Goal: Transaction & Acquisition: Purchase product/service

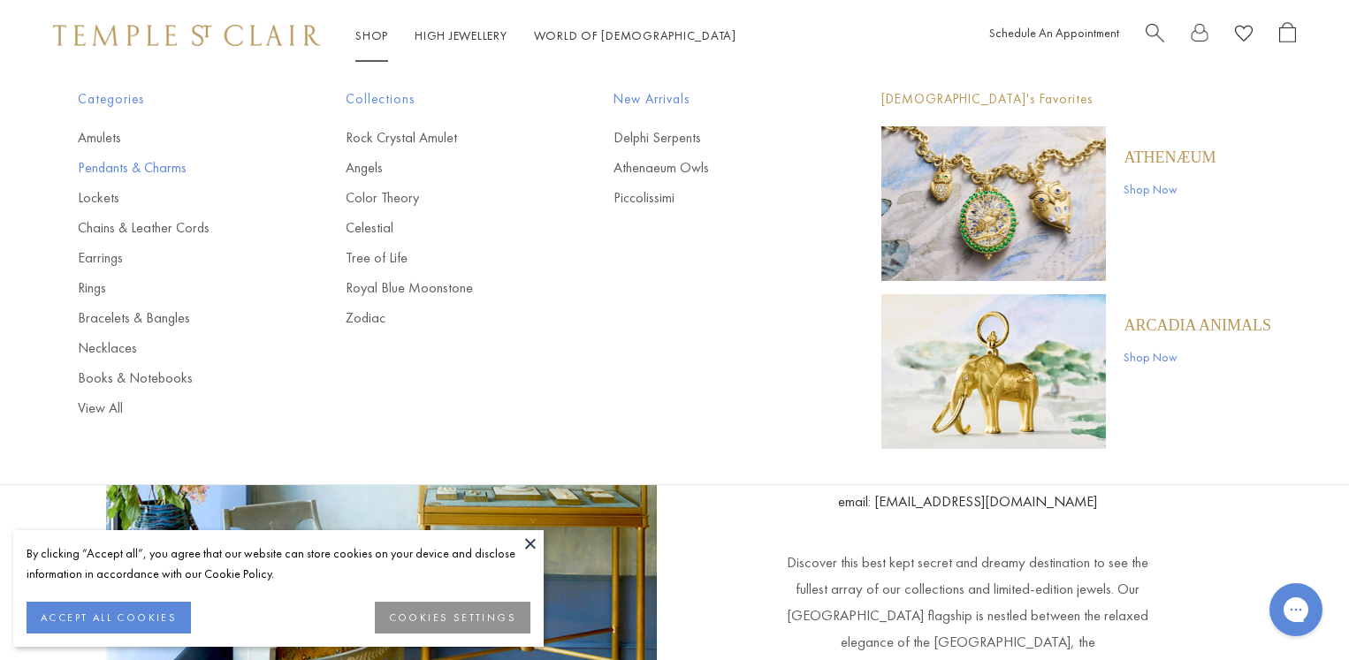
click at [118, 163] on link "Pendants & Charms" at bounding box center [176, 167] width 197 height 19
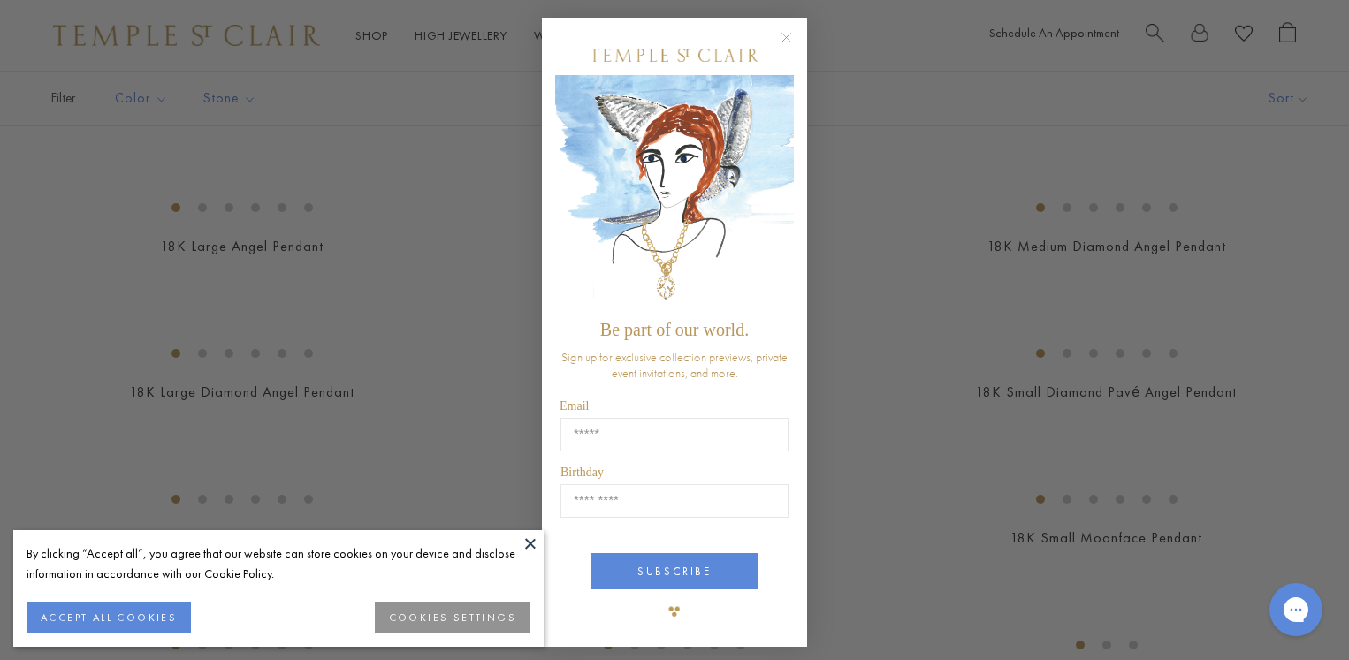
scroll to position [726, 0]
click at [531, 540] on button at bounding box center [530, 543] width 27 height 27
click at [787, 49] on icon "Close dialog" at bounding box center [786, 38] width 22 height 22
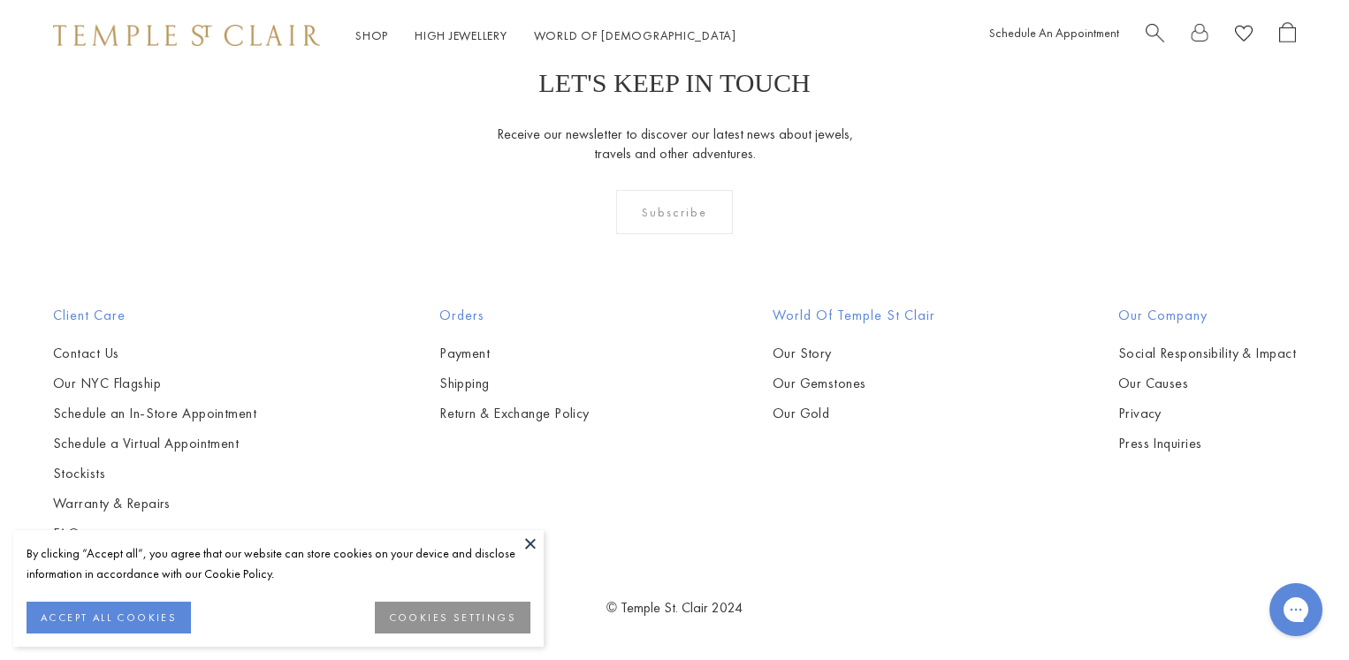
scroll to position [10201, 0]
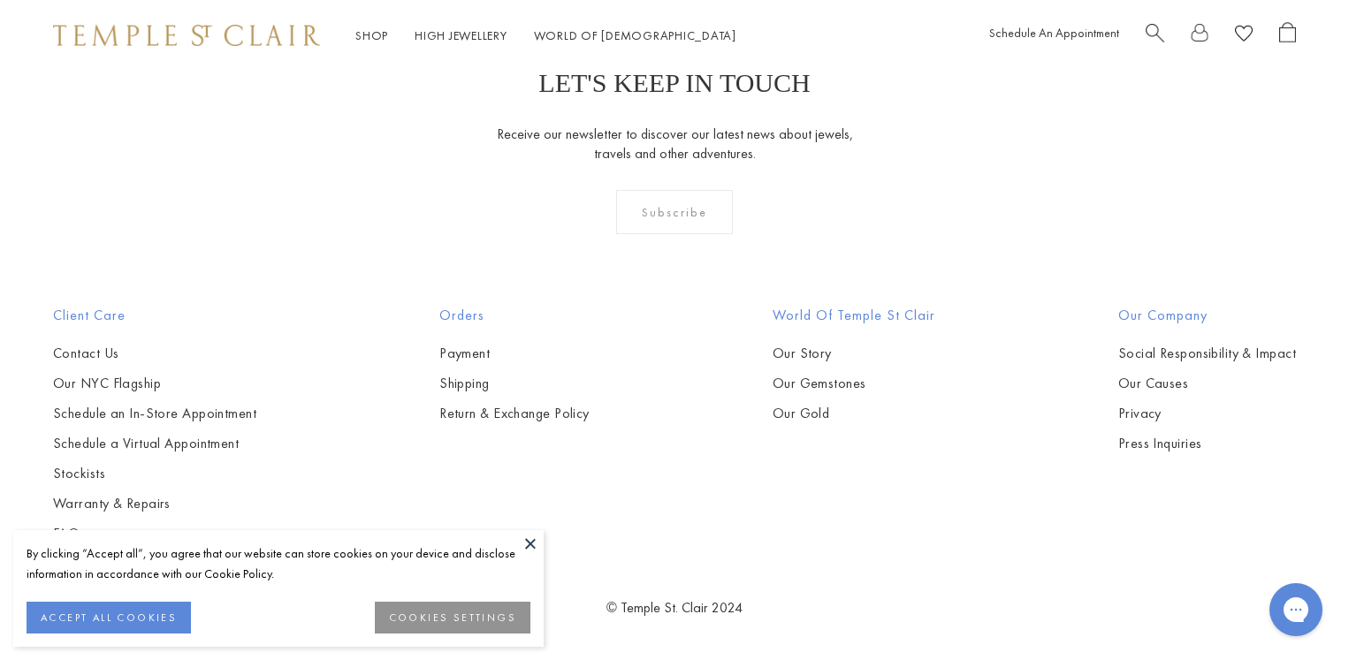
scroll to position [1607, 0]
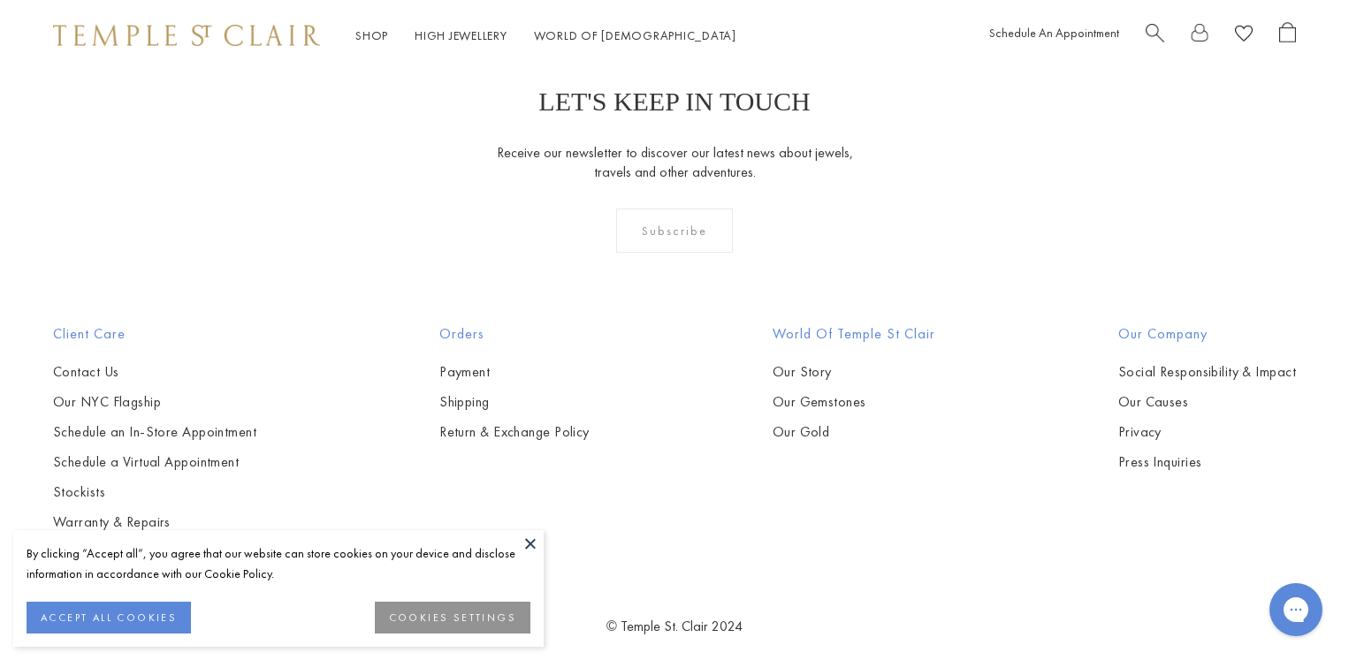
scroll to position [3267, 0]
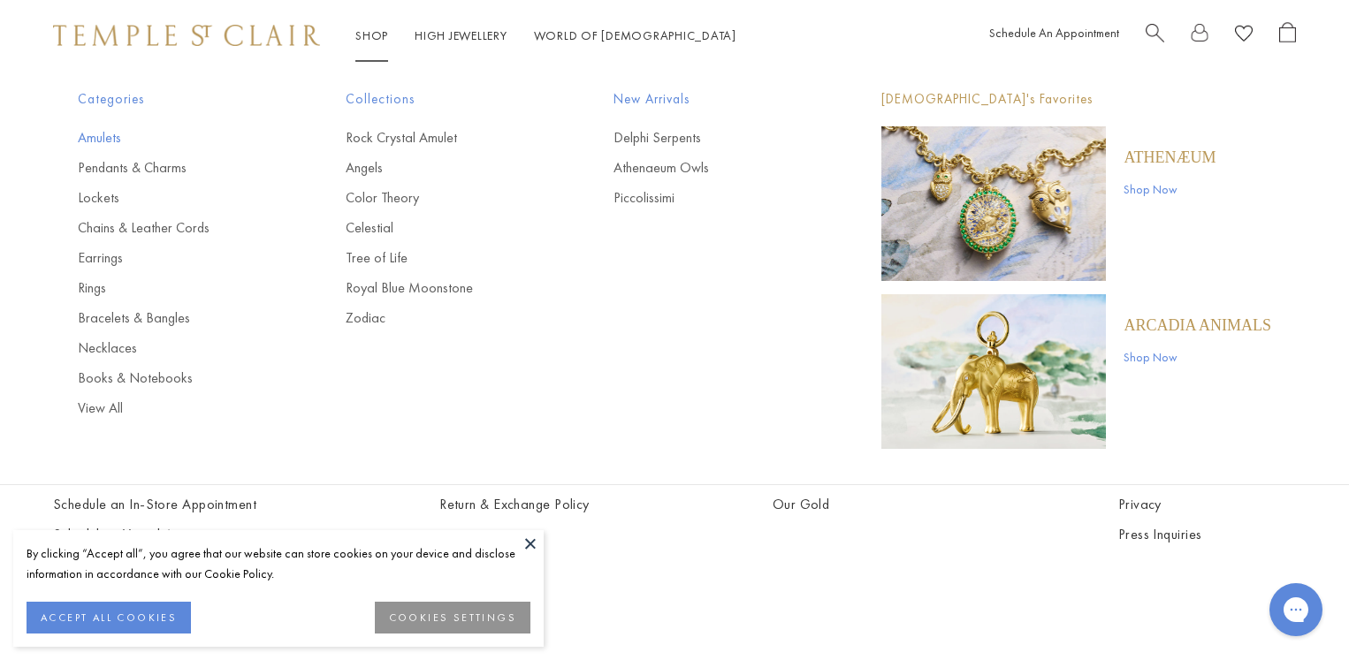
click at [98, 133] on link "Amulets" at bounding box center [176, 137] width 197 height 19
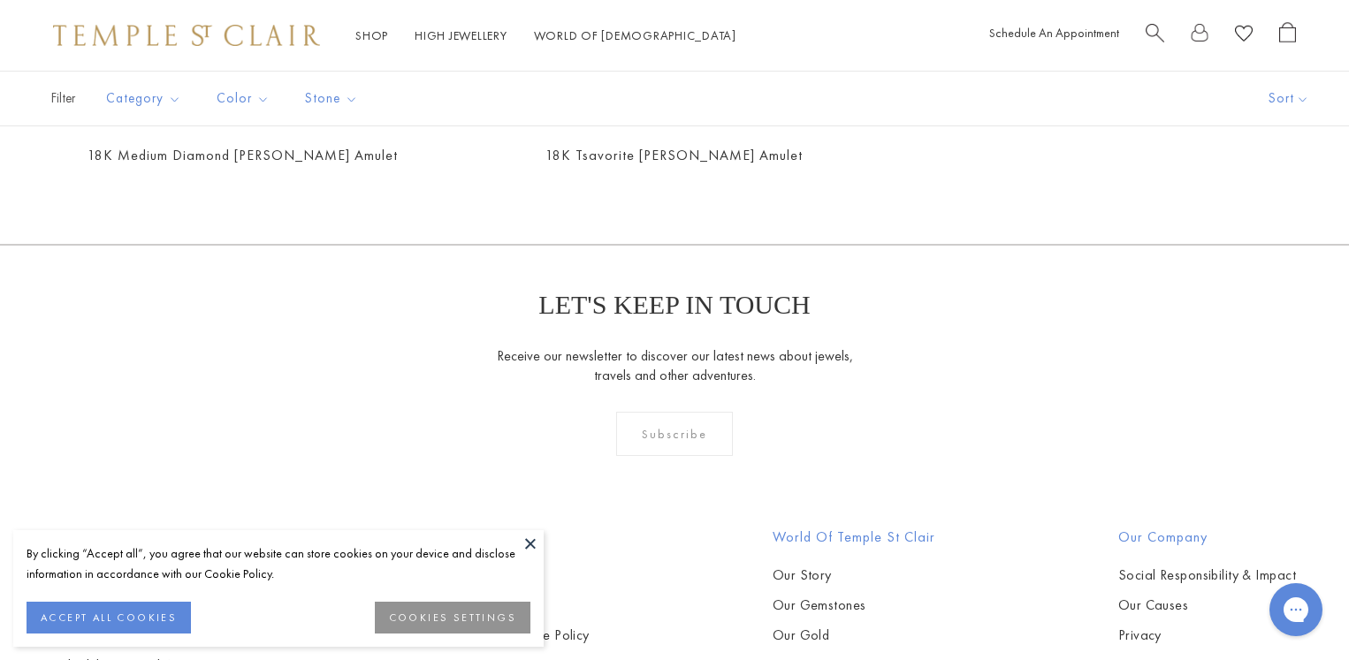
scroll to position [3101, 0]
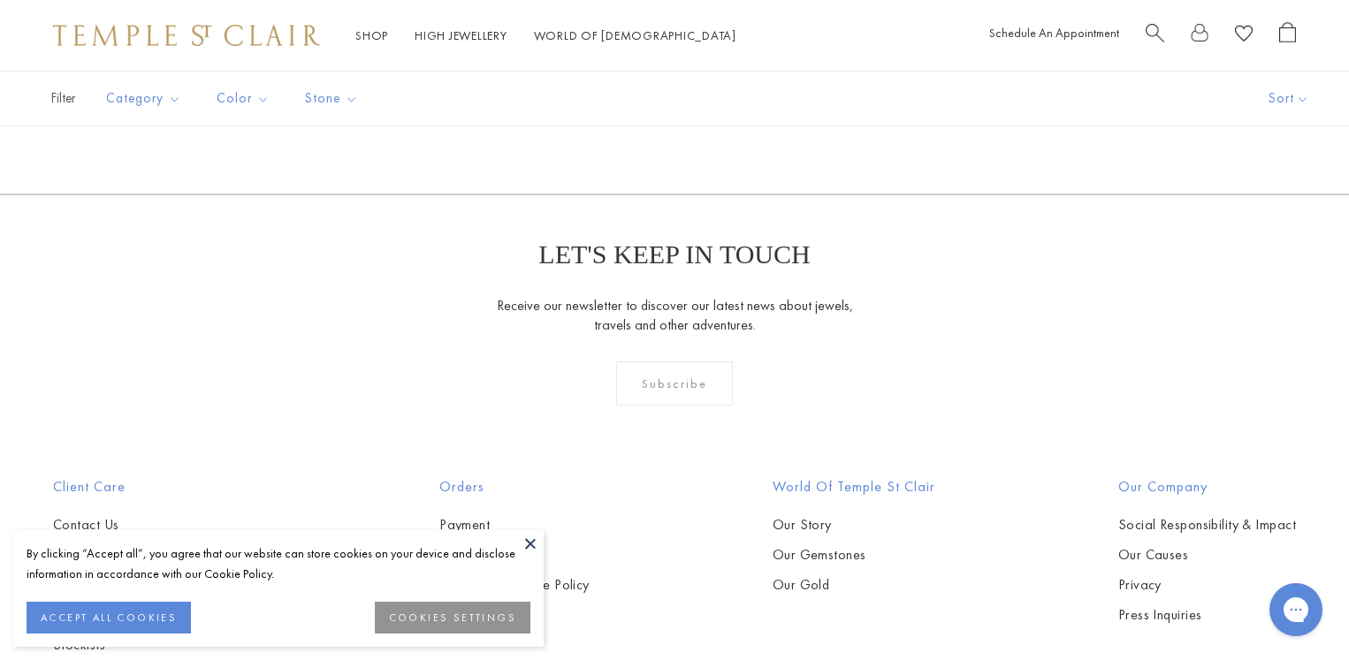
click at [0, 0] on img at bounding box center [0, 0] width 0 height 0
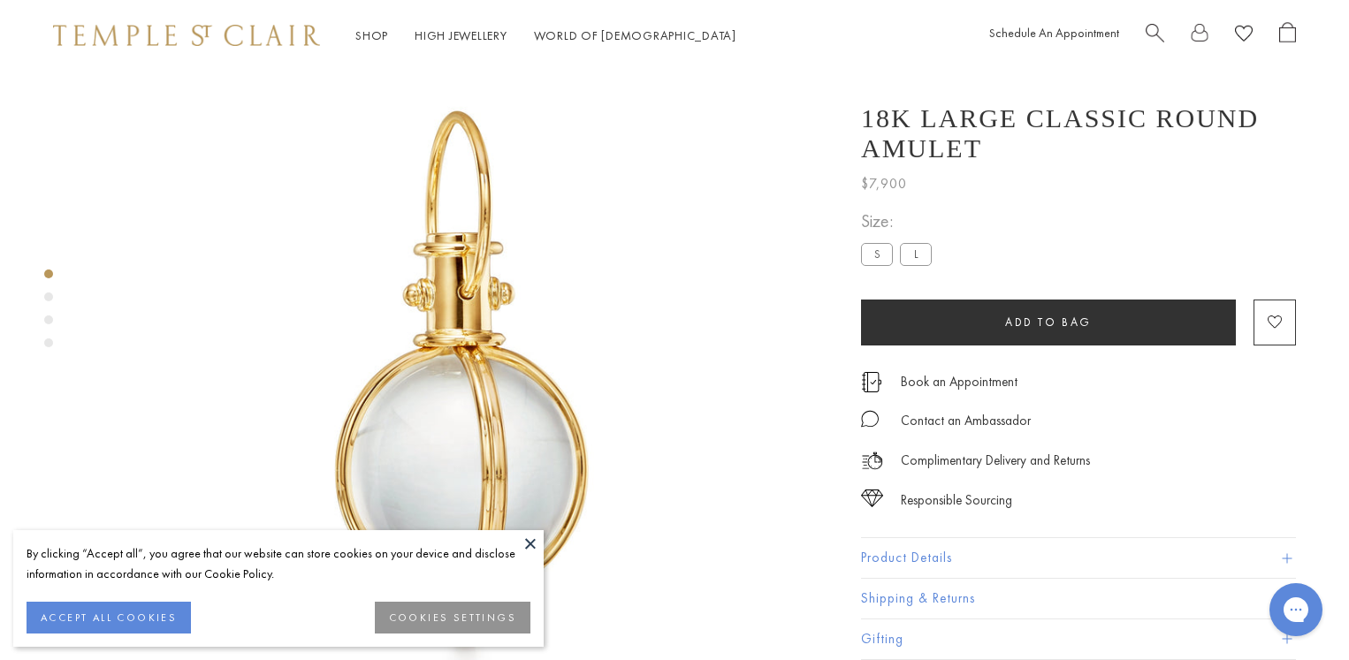
click at [532, 544] on button at bounding box center [530, 543] width 27 height 27
click at [529, 540] on button at bounding box center [530, 543] width 27 height 27
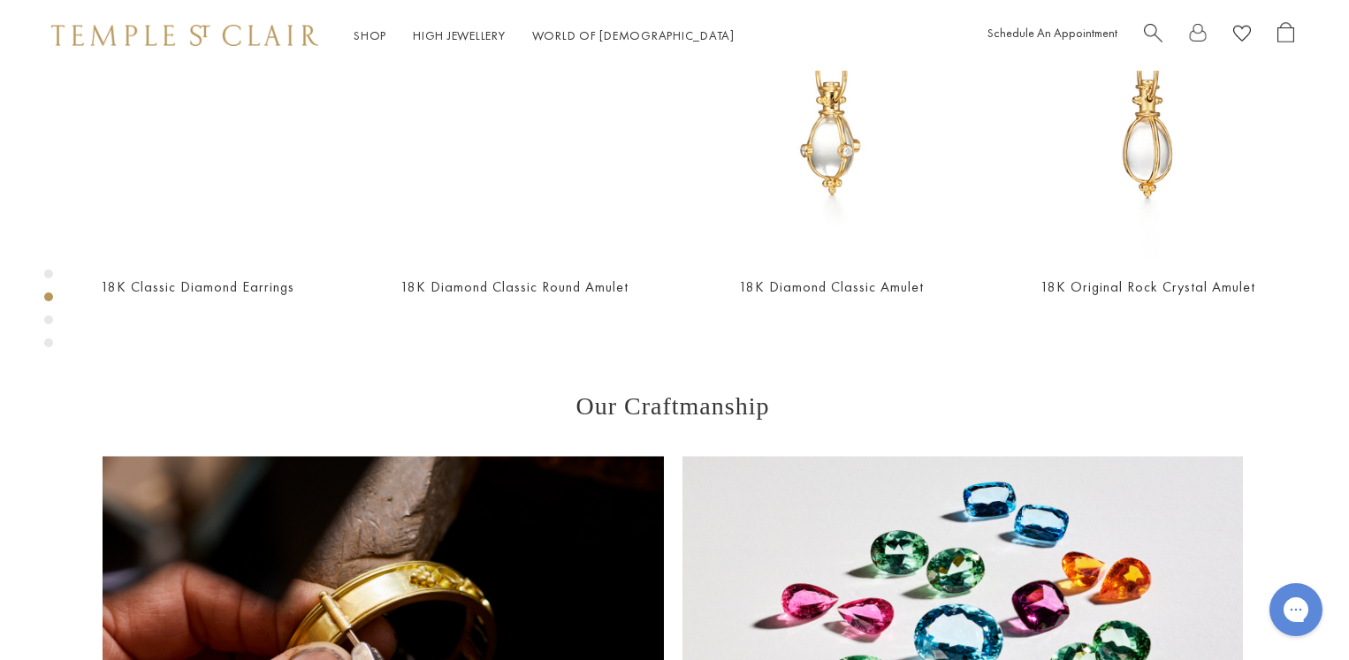
scroll to position [957, 4]
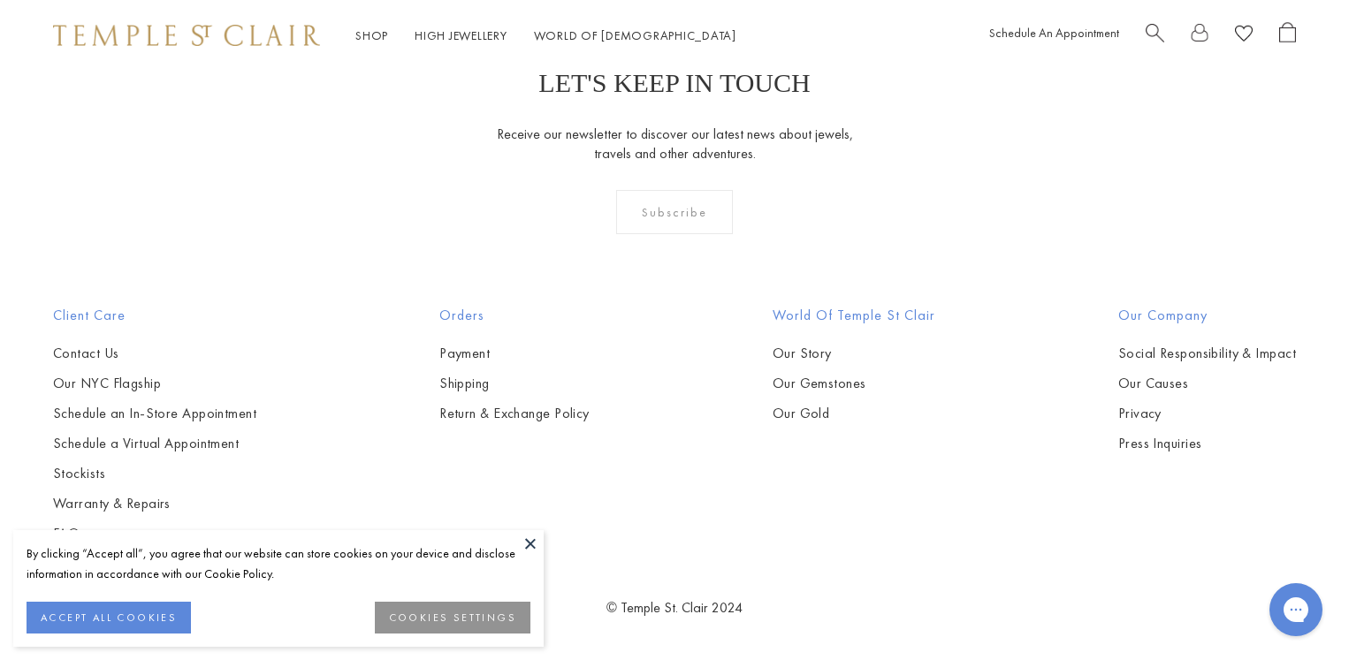
scroll to position [8148, 0]
click at [0, 0] on img at bounding box center [0, 0] width 0 height 0
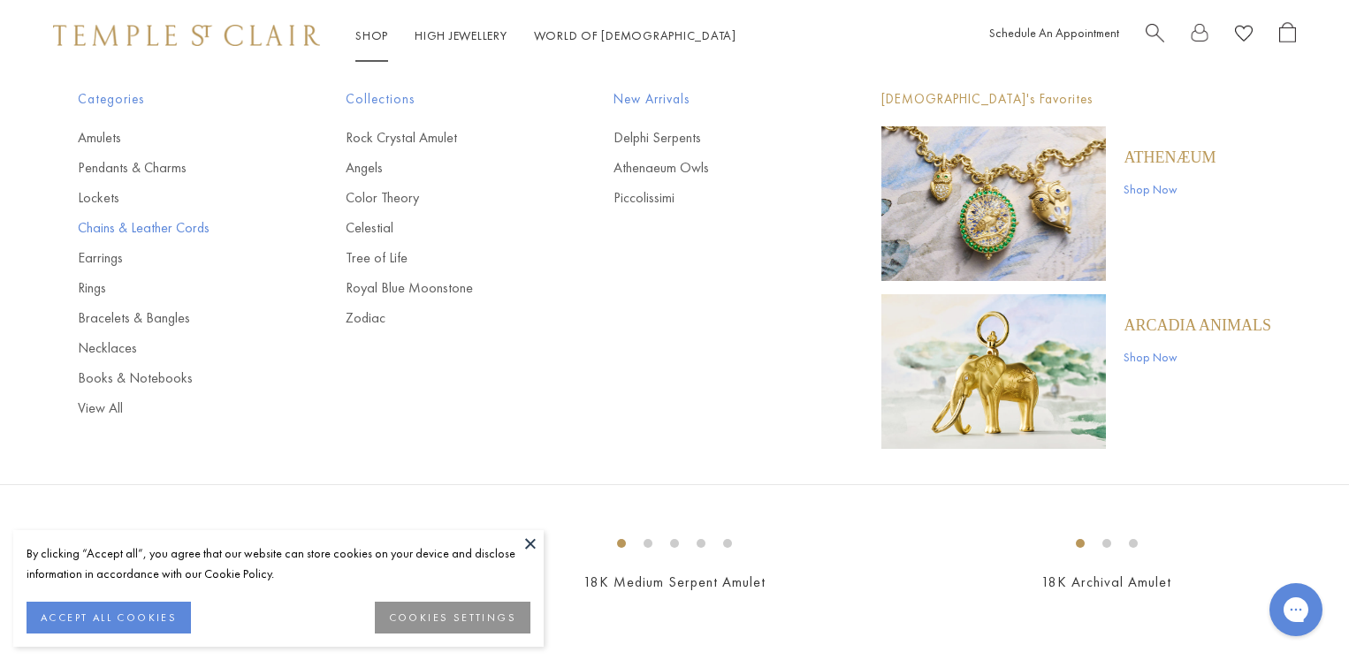
click at [150, 222] on link "Chains & Leather Cords" at bounding box center [176, 227] width 197 height 19
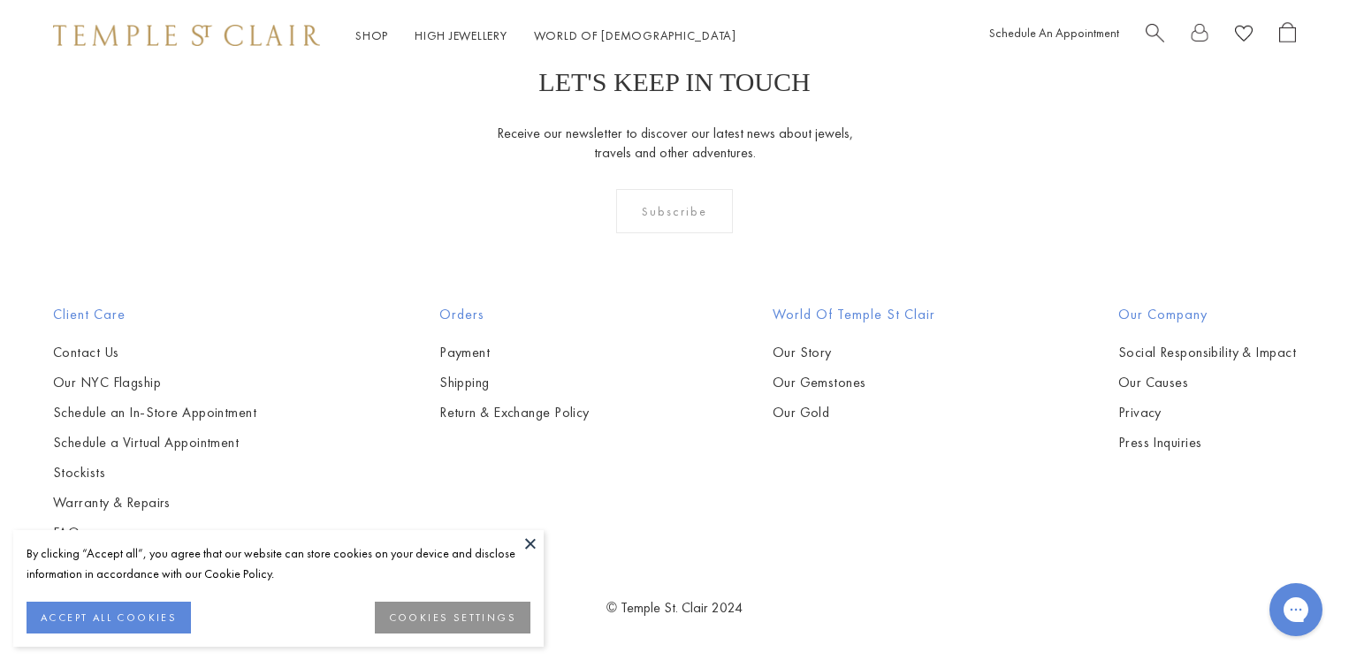
scroll to position [3380, 0]
click at [0, 0] on img at bounding box center [0, 0] width 0 height 0
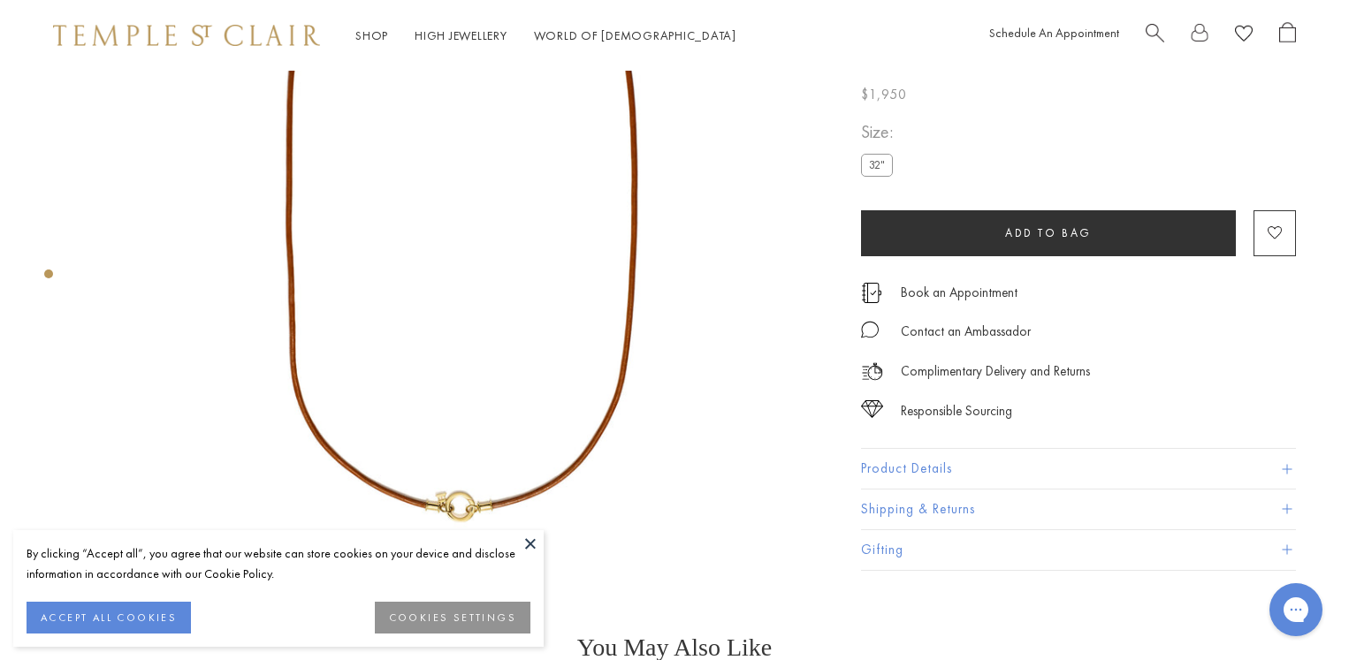
scroll to position [273, 0]
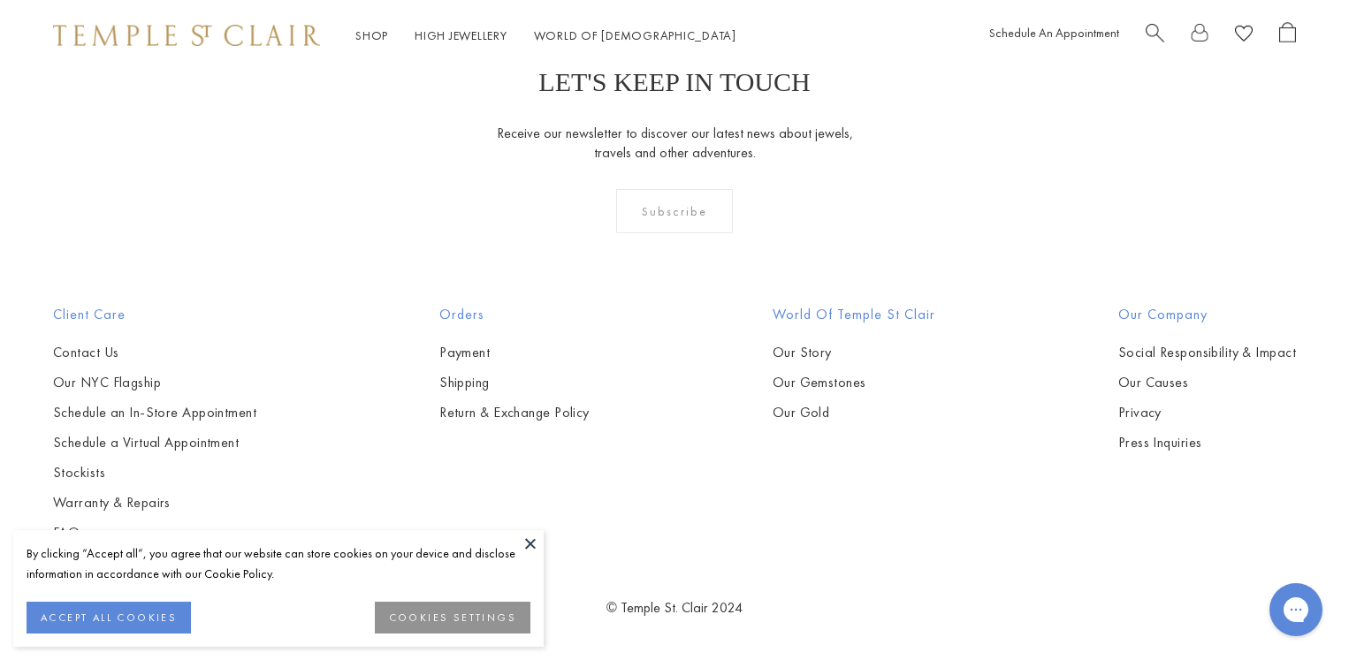
scroll to position [2727, 0]
click at [0, 0] on img at bounding box center [0, 0] width 0 height 0
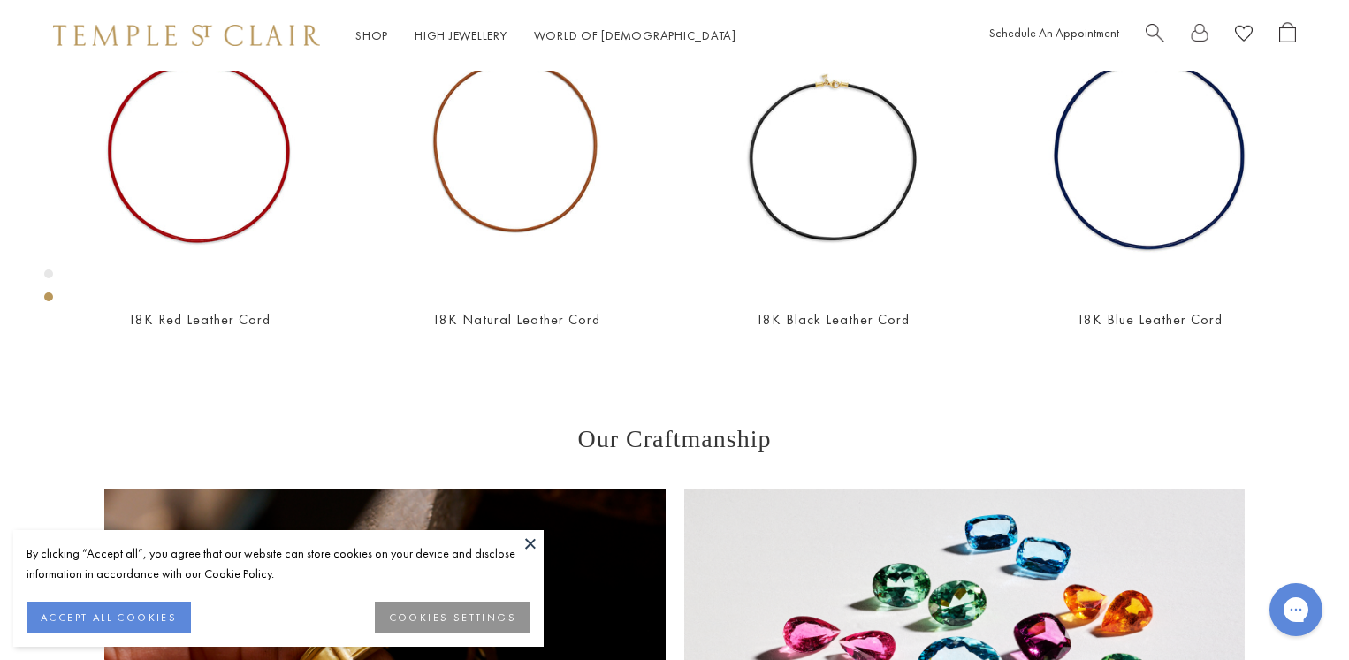
scroll to position [927, 0]
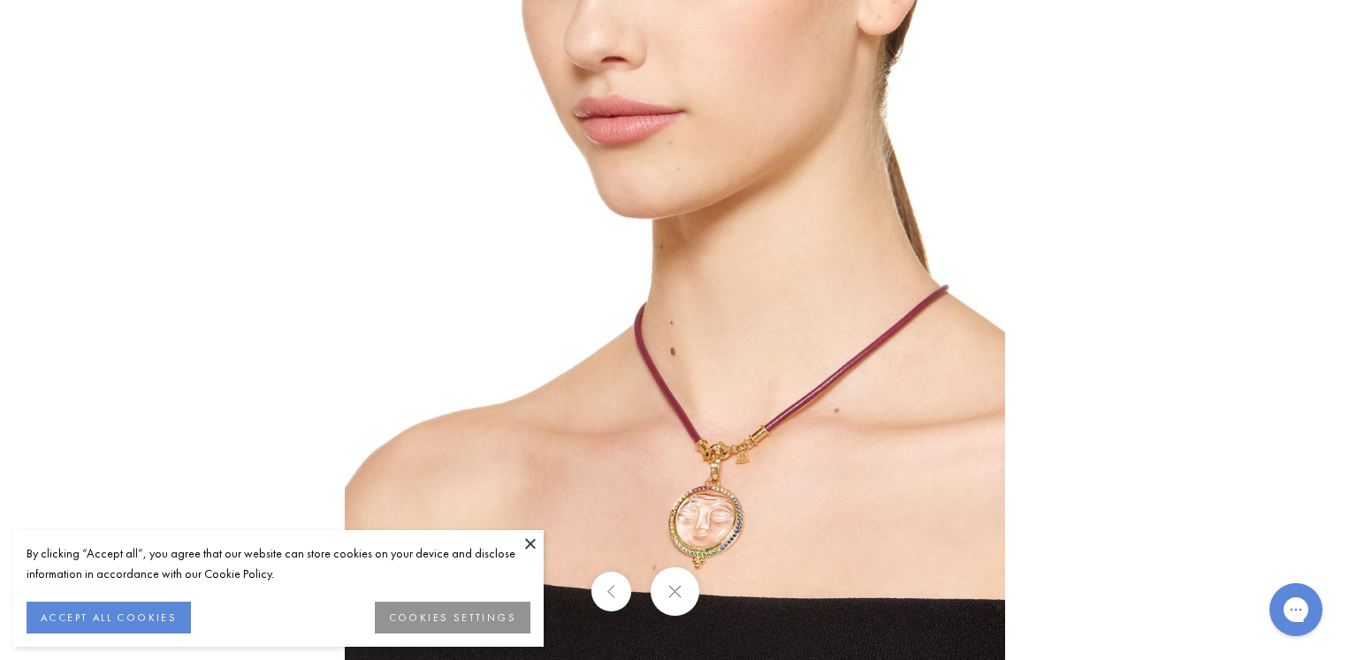
click at [787, 471] on img at bounding box center [675, 330] width 660 height 660
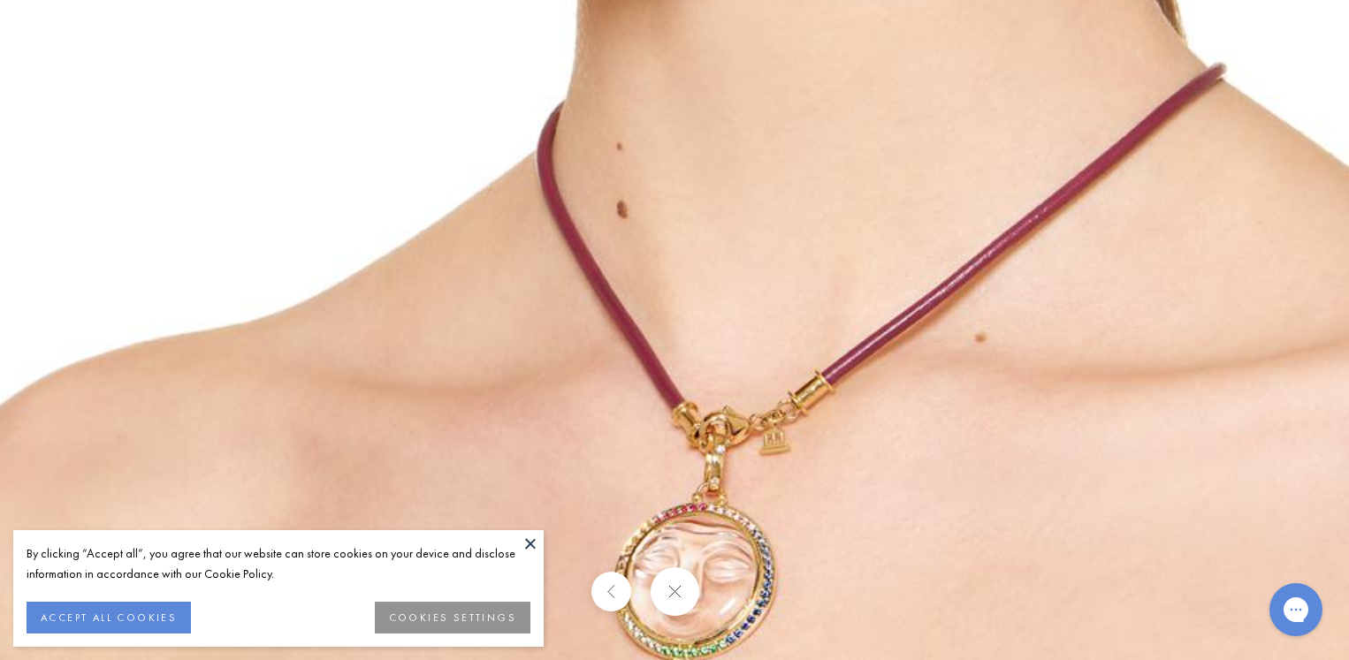
click at [807, 471] on img at bounding box center [626, 161] width 1445 height 1445
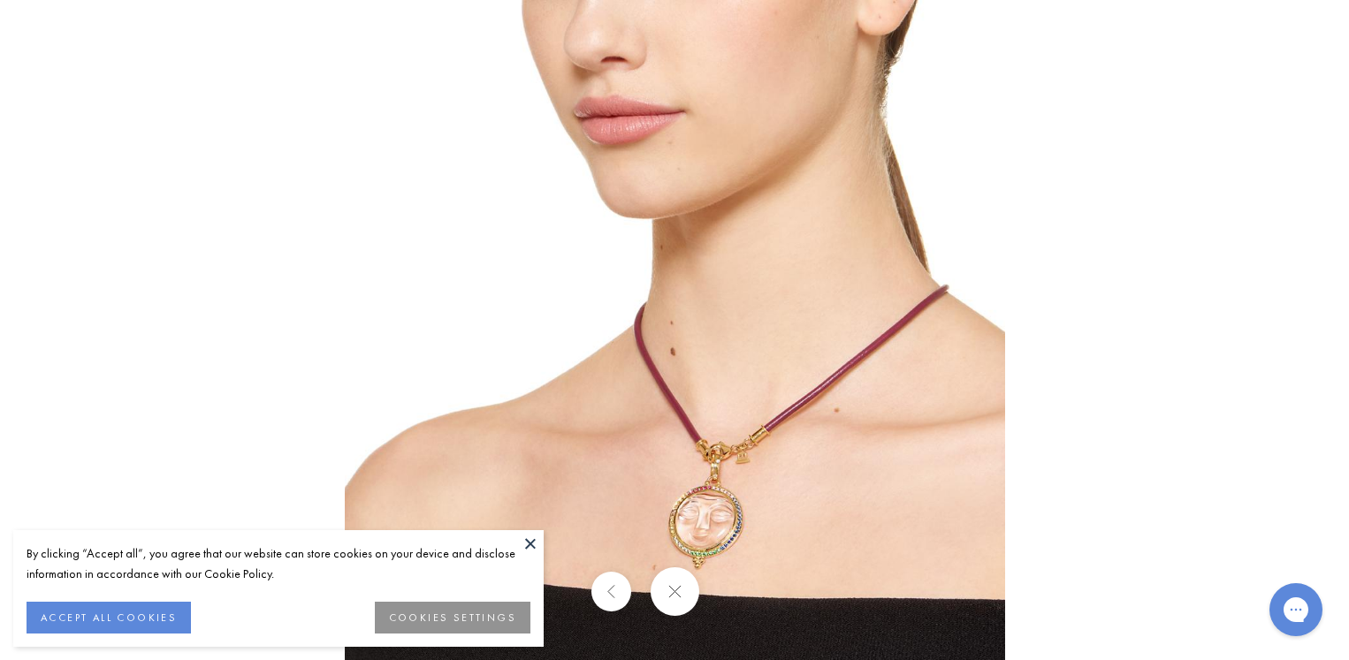
click at [807, 471] on img at bounding box center [675, 330] width 660 height 660
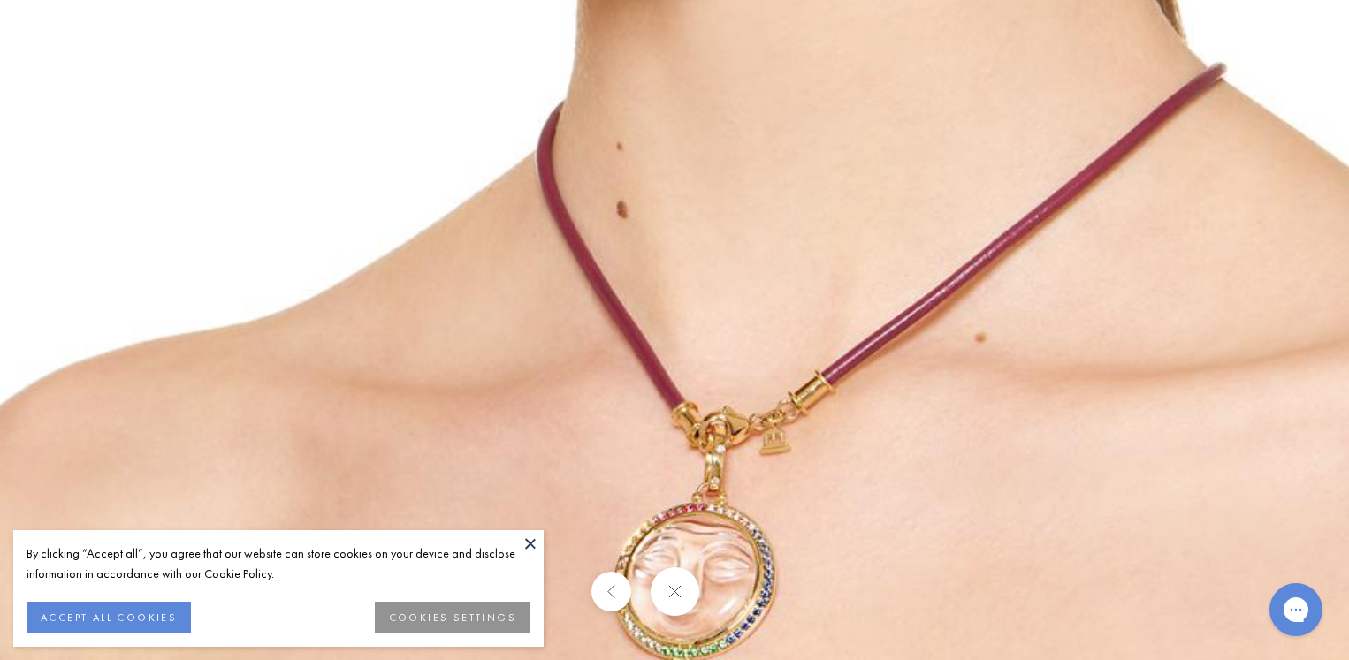
click at [895, 492] on img at bounding box center [626, 161] width 1445 height 1445
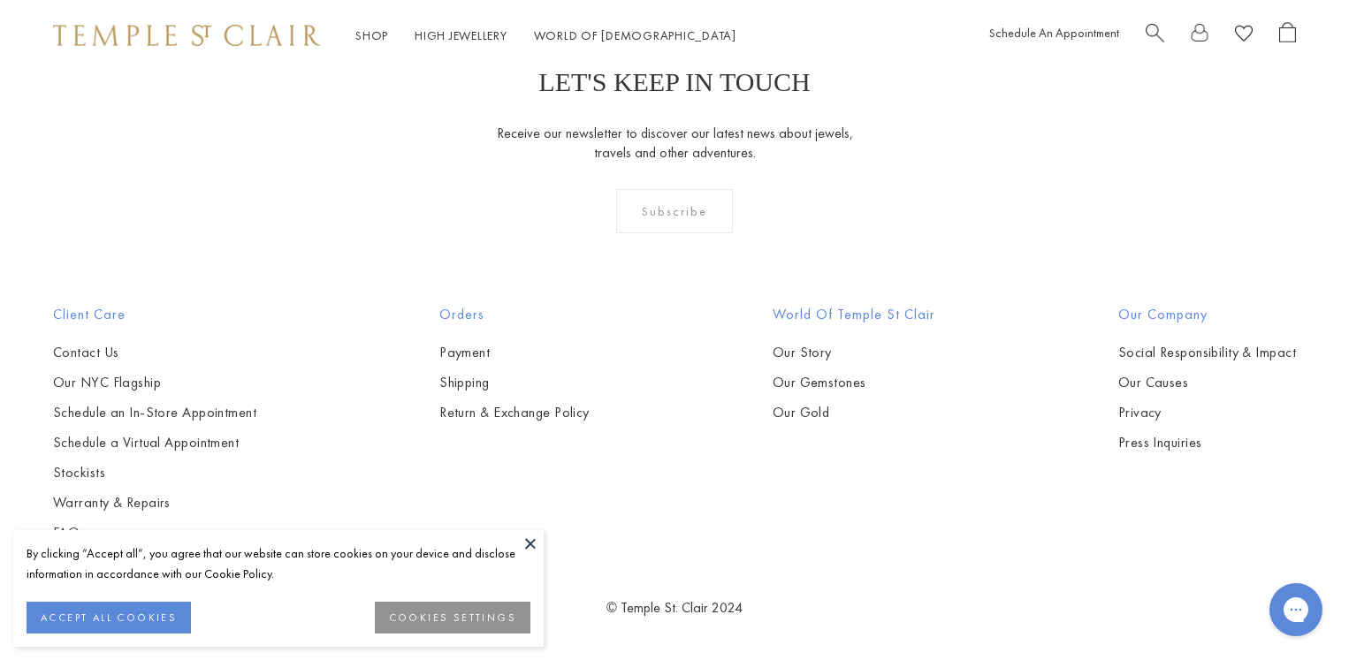
scroll to position [2284, 0]
click at [0, 0] on img at bounding box center [0, 0] width 0 height 0
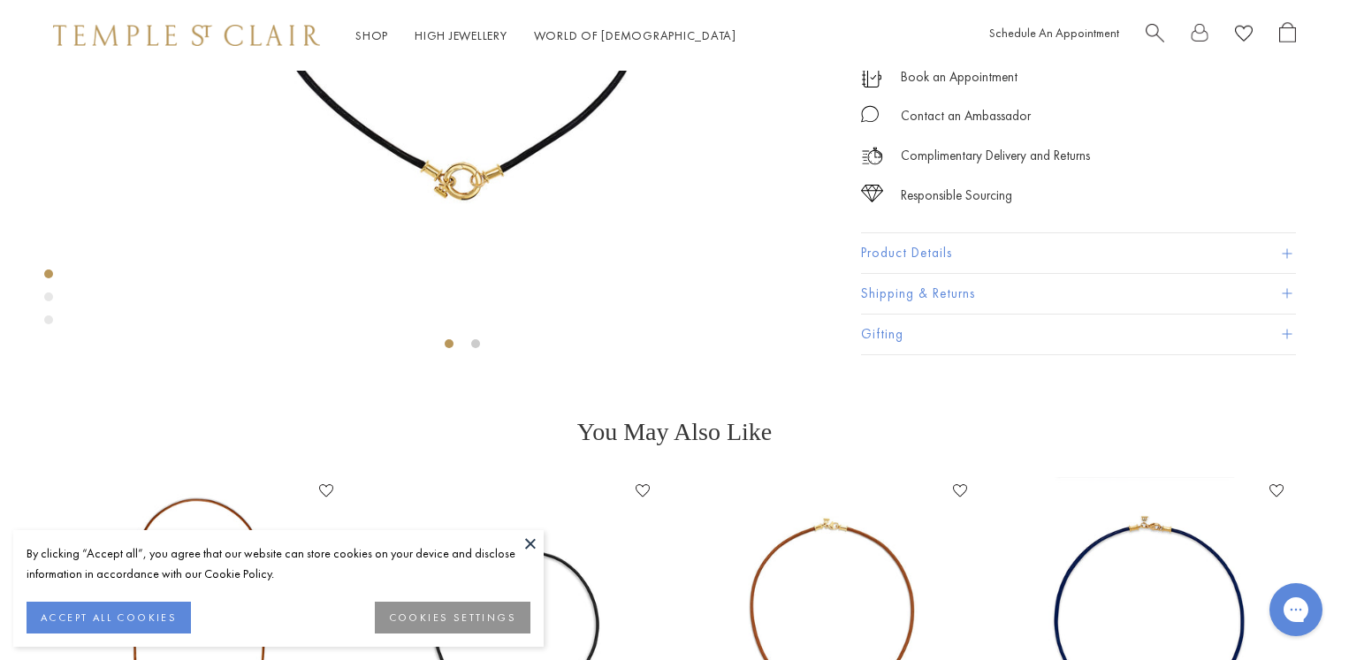
scroll to position [384, 0]
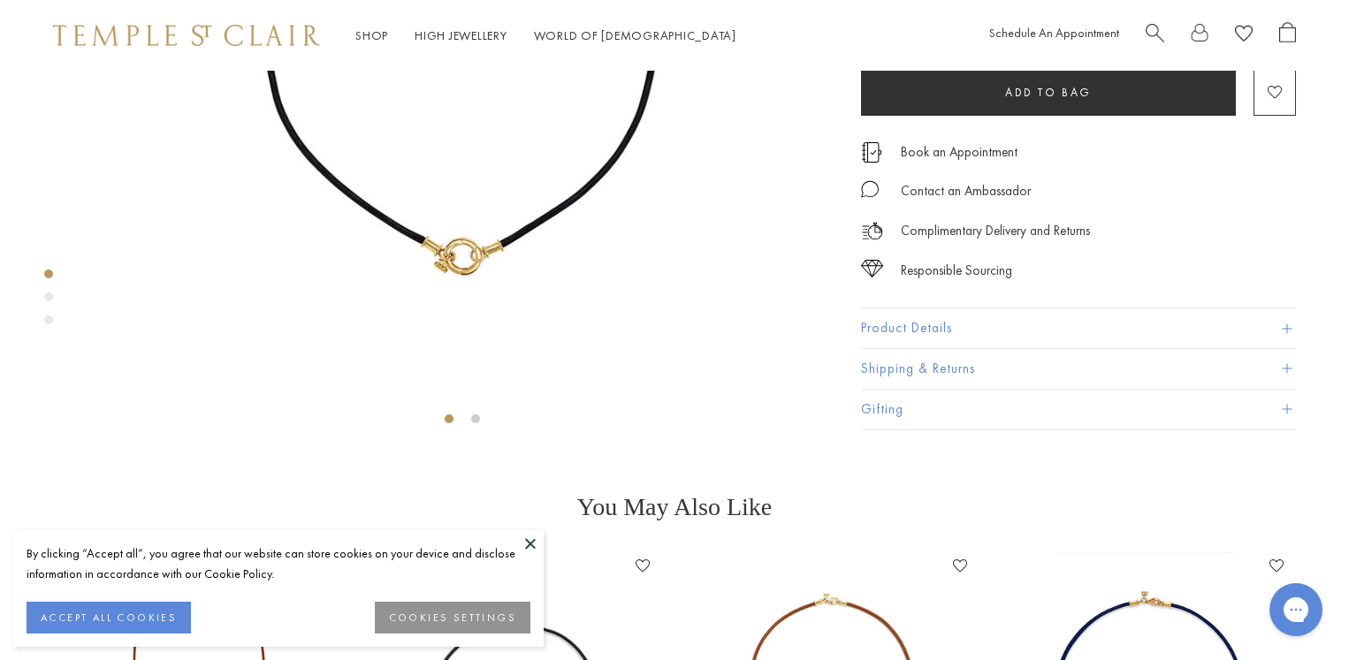
click at [512, 530] on div "By clicking “Accept all”, you agree that our website can store cookies on your …" at bounding box center [278, 588] width 530 height 117
